Goal: Task Accomplishment & Management: Complete application form

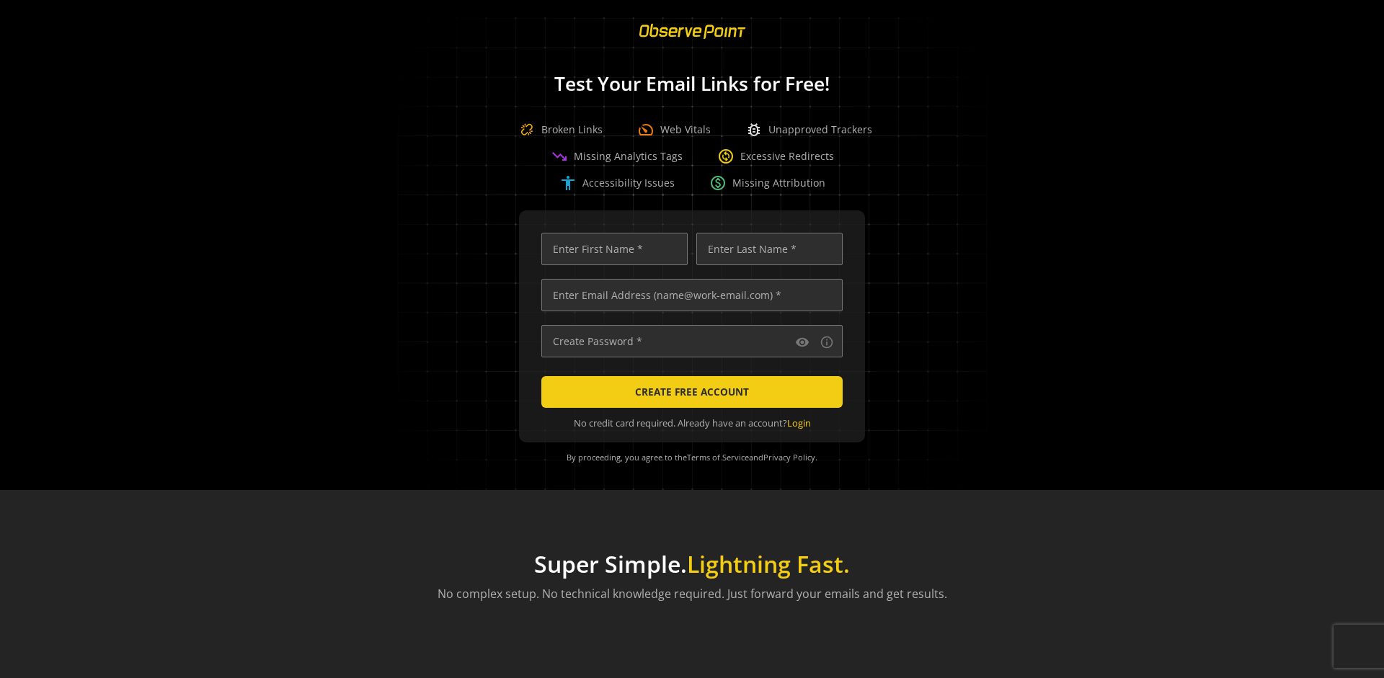
scroll to position [0, 4664]
click at [688, 295] on input "text" at bounding box center [691, 295] width 301 height 32
type input "[EMAIL_ADDRESS][DOMAIN_NAME]"
click at [611, 249] on input "text" at bounding box center [614, 249] width 146 height 32
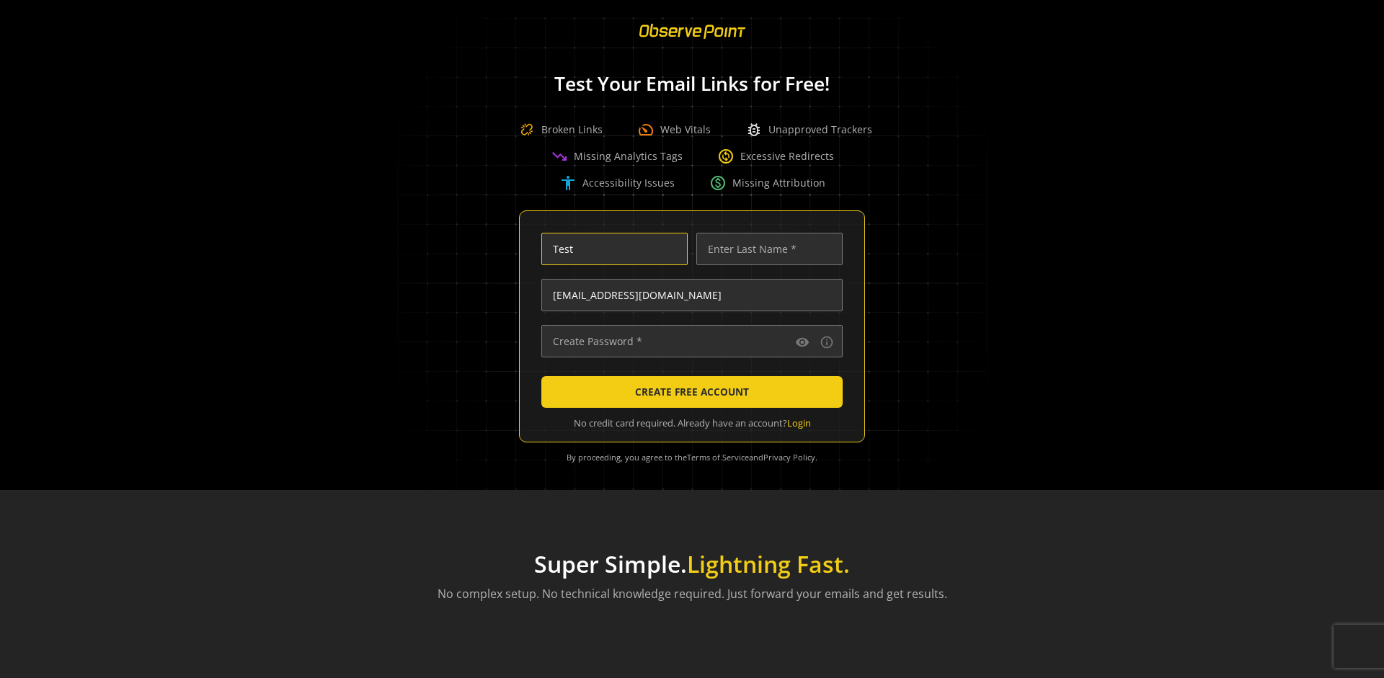
type input "Test"
click at [766, 249] on input "text" at bounding box center [769, 249] width 146 height 32
type input "Test"
click at [688, 341] on input "text" at bounding box center [691, 341] width 301 height 32
type input "••••••••••••••"
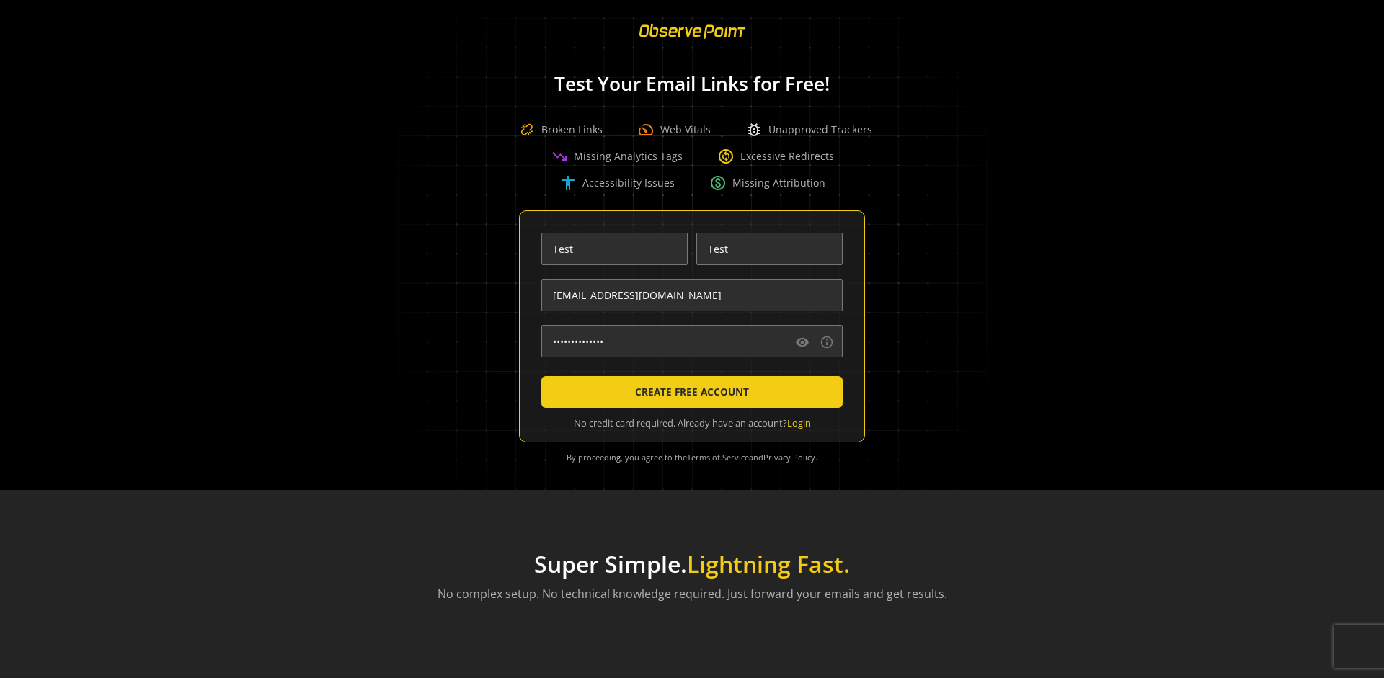
click at [688, 392] on span "CREATE FREE ACCOUNT" at bounding box center [692, 392] width 114 height 26
